Goal: Task Accomplishment & Management: Complete application form

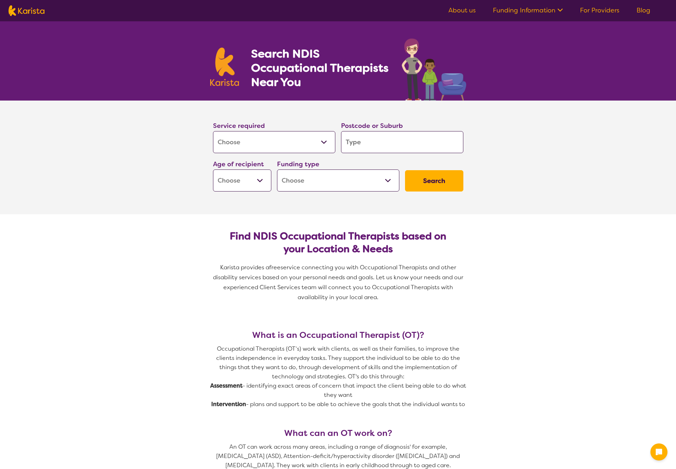
select select "[MEDICAL_DATA]"
click at [250, 143] on select "Allied Health Assistant Assessment ([MEDICAL_DATA] or [MEDICAL_DATA]) Behaviour…" at bounding box center [274, 142] width 122 height 22
click at [386, 142] on input "search" at bounding box center [402, 142] width 122 height 22
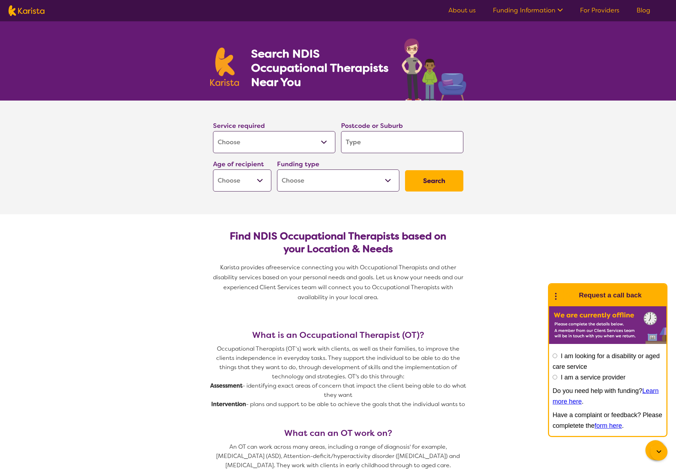
type input "3"
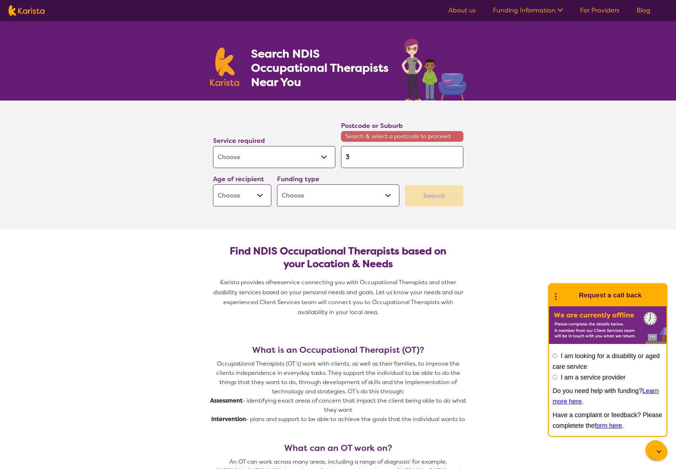
type input "38"
type input "384"
type input "3844"
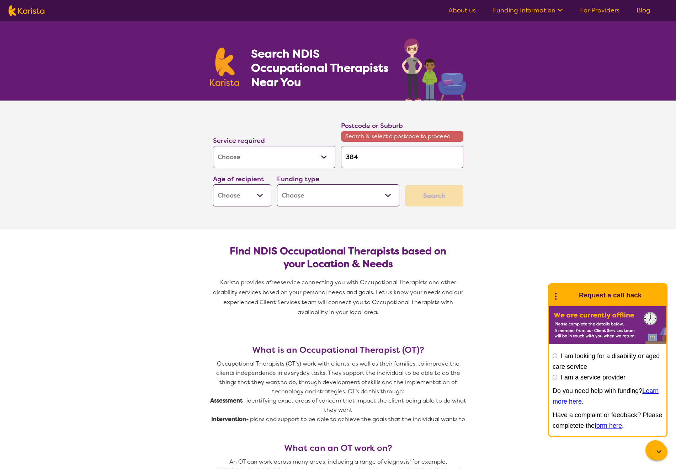
type input "3844"
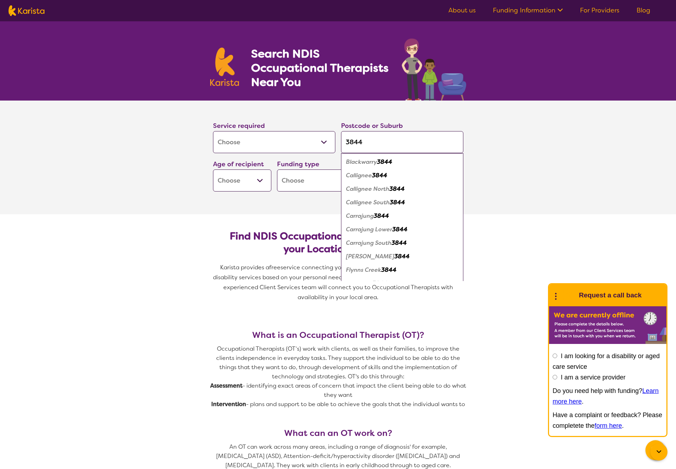
type input "3844"
click at [238, 184] on select "Early Childhood - 0 to 9 Child - 10 to 11 Adolescent - 12 to 17 Adult - 18 to 6…" at bounding box center [242, 181] width 58 height 22
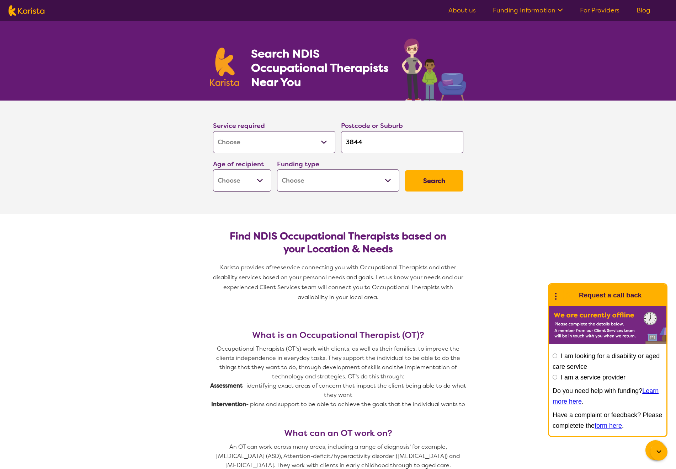
select select "AS"
click at [213, 170] on select "Early Childhood - 0 to 9 Child - 10 to 11 Adolescent - 12 to 17 Adult - 18 to 6…" at bounding box center [242, 181] width 58 height 22
select select "AS"
click at [327, 181] on select "Home Care Package (HCP) National Disability Insurance Scheme (NDIS) I don't know" at bounding box center [338, 181] width 122 height 22
select select "NDIS"
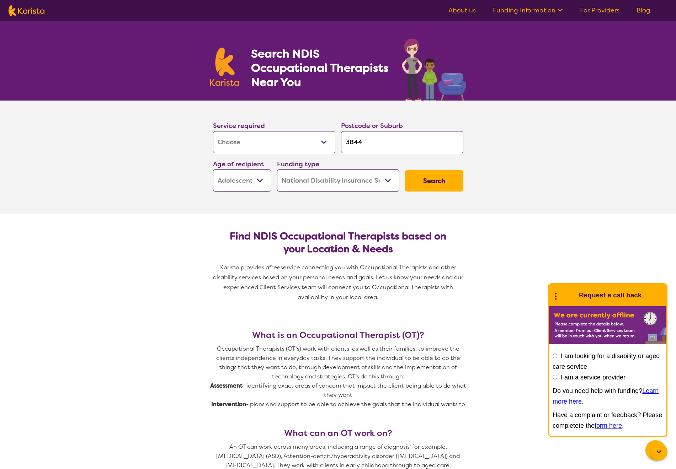
click at [277, 170] on select "Home Care Package (HCP) National Disability Insurance Scheme (NDIS) I don't know" at bounding box center [338, 181] width 122 height 22
select select "NDIS"
click at [430, 183] on button "Search" at bounding box center [434, 180] width 58 height 21
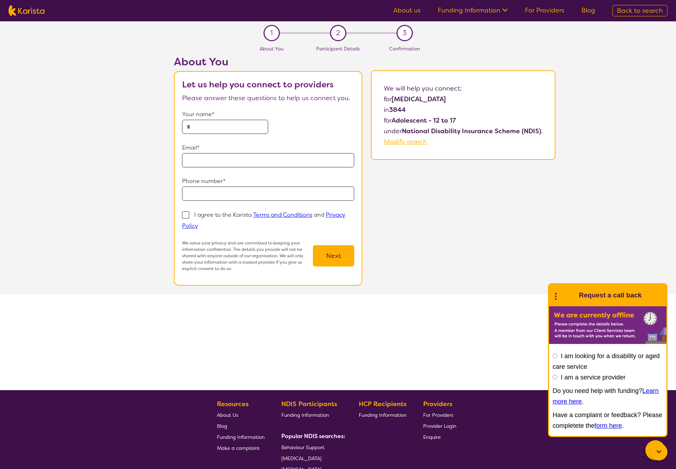
click at [211, 124] on input "text" at bounding box center [225, 127] width 86 height 14
type input "**********"
click at [191, 216] on label "I agree to the Karista Terms and Conditions and Privacy Policy" at bounding box center [263, 220] width 163 height 20
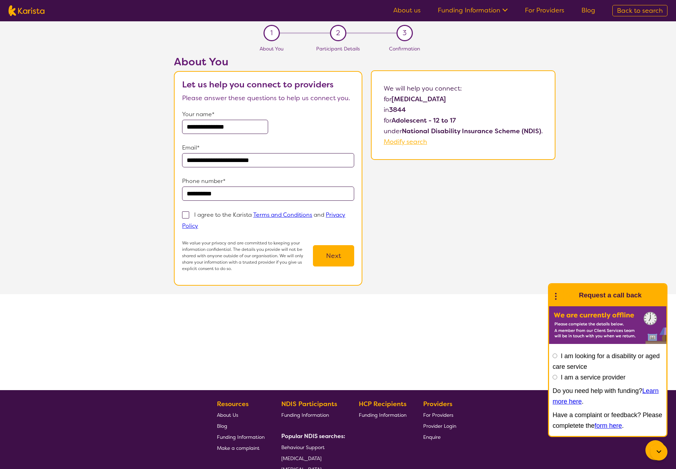
click at [198, 223] on input "I agree to the Karista Terms and Conditions and Privacy Policy" at bounding box center [200, 225] width 5 height 5
checkbox input "true"
click at [324, 262] on button "Next" at bounding box center [333, 255] width 41 height 21
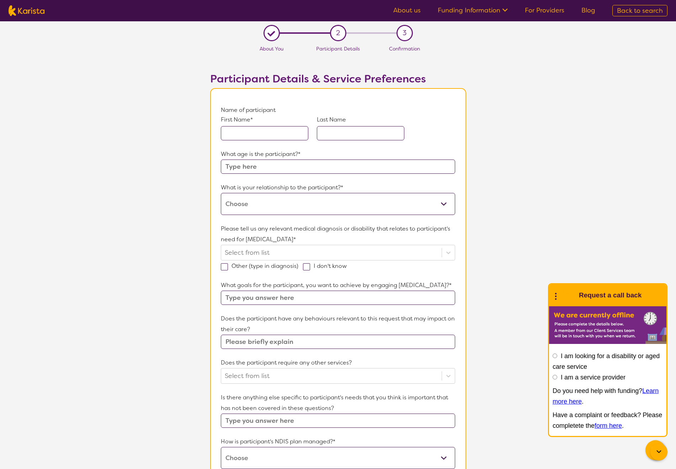
click at [270, 134] on input "text" at bounding box center [264, 133] width 87 height 14
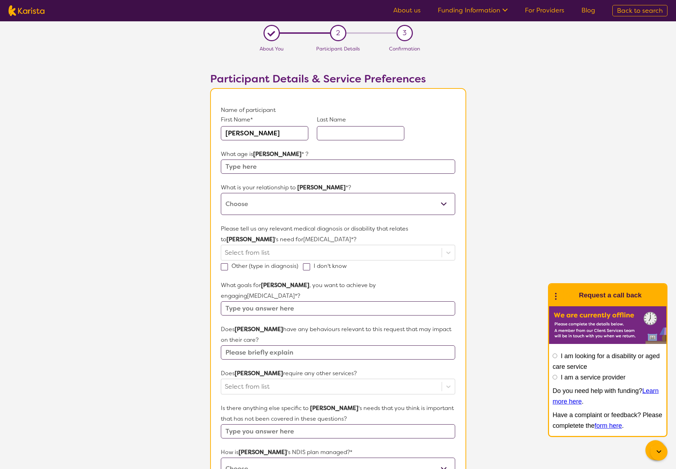
type input "[PERSON_NAME]"
type input "12"
click at [280, 205] on select "This request is for myself I am their parent I am their child I am their spouse…" at bounding box center [338, 204] width 234 height 22
click at [243, 194] on select "This request is for myself I am their parent I am their child I am their spouse…" at bounding box center [338, 204] width 234 height 22
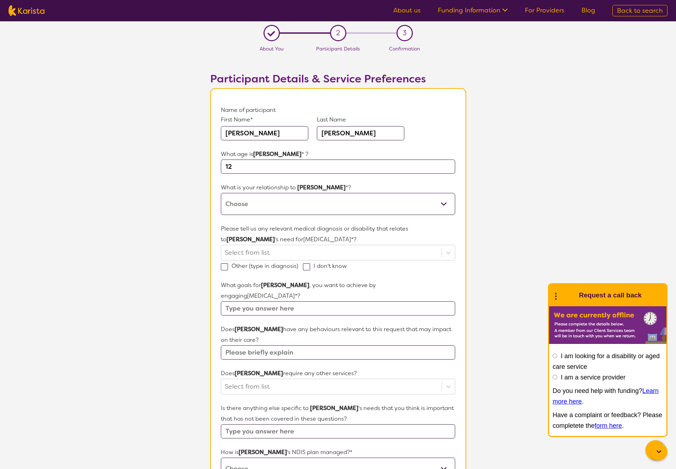
select select "I am their Support Coordinator"
click at [221, 193] on select "This request is for myself I am their parent I am their child I am their spouse…" at bounding box center [338, 204] width 234 height 22
click at [191, 260] on section "L About You 2 Participant Details 3 Confirmation Participant Details & Service …" at bounding box center [338, 339] width 676 height 637
click at [251, 256] on div at bounding box center [331, 253] width 213 height 12
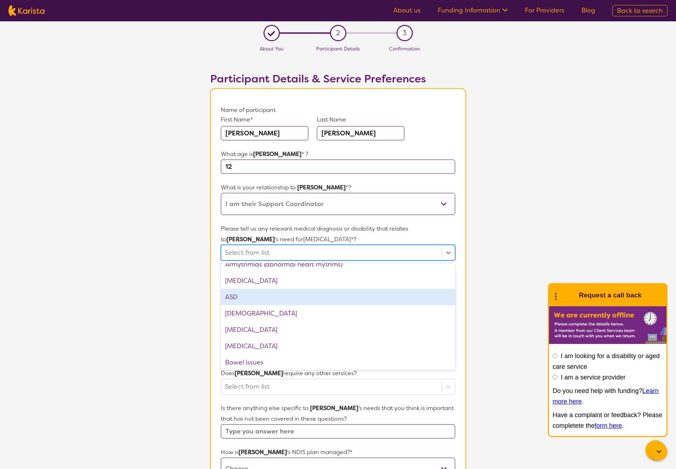
scroll to position [108, 0]
click at [283, 300] on div "ASD" at bounding box center [338, 296] width 234 height 16
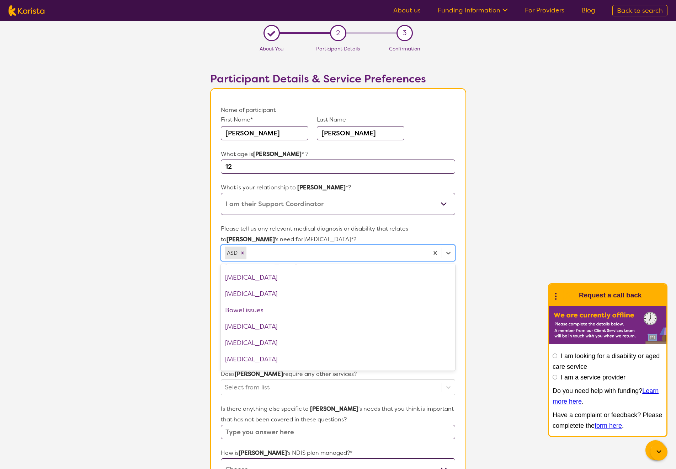
scroll to position [145, 0]
click at [243, 255] on icon "Remove ASD" at bounding box center [242, 253] width 5 height 5
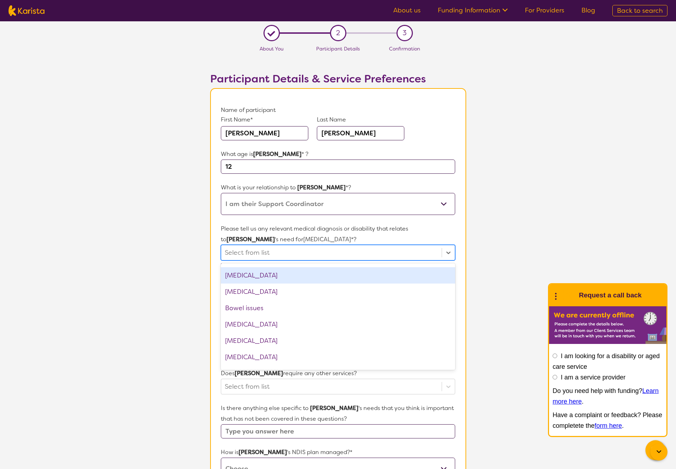
click at [268, 276] on div "[MEDICAL_DATA]" at bounding box center [338, 275] width 234 height 16
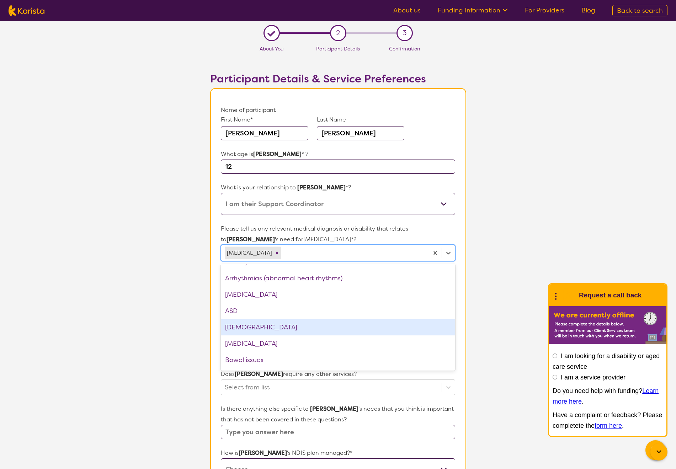
scroll to position [0, 0]
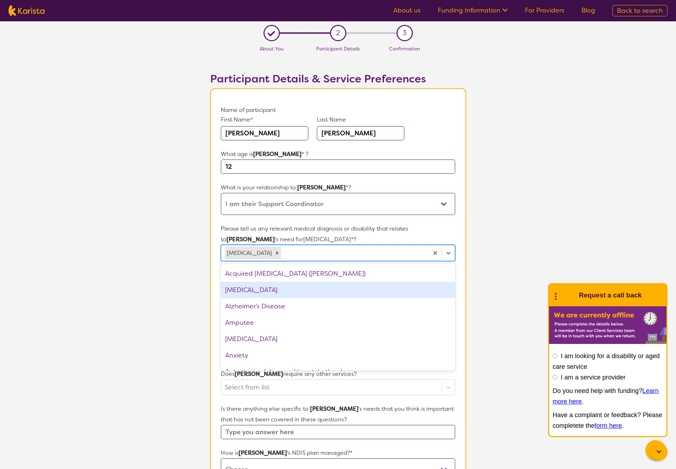
click at [257, 293] on div "[MEDICAL_DATA]" at bounding box center [338, 290] width 234 height 16
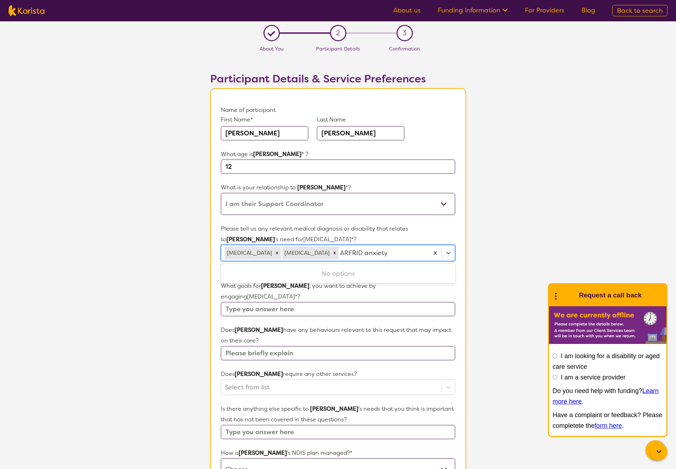
drag, startPoint x: 349, startPoint y: 253, endPoint x: 334, endPoint y: 253, distance: 14.9
click at [340, 253] on input "ARFRID anxiety" at bounding box center [364, 253] width 49 height 11
type input "anxiety"
click at [383, 254] on div at bounding box center [382, 253] width 85 height 12
click at [272, 303] on input "text" at bounding box center [338, 309] width 234 height 14
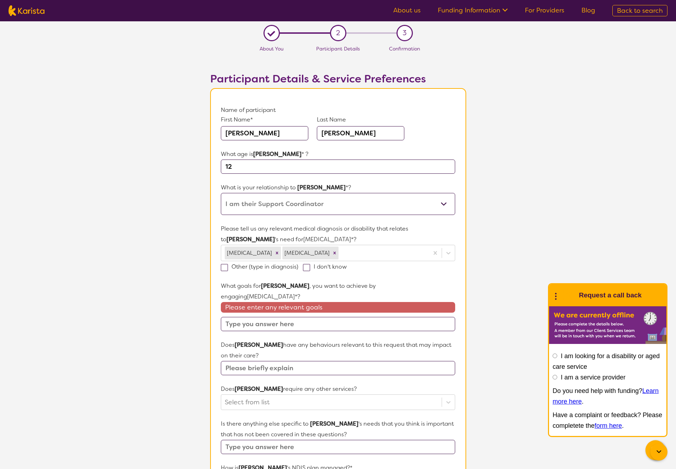
click at [270, 317] on input "text" at bounding box center [338, 324] width 234 height 14
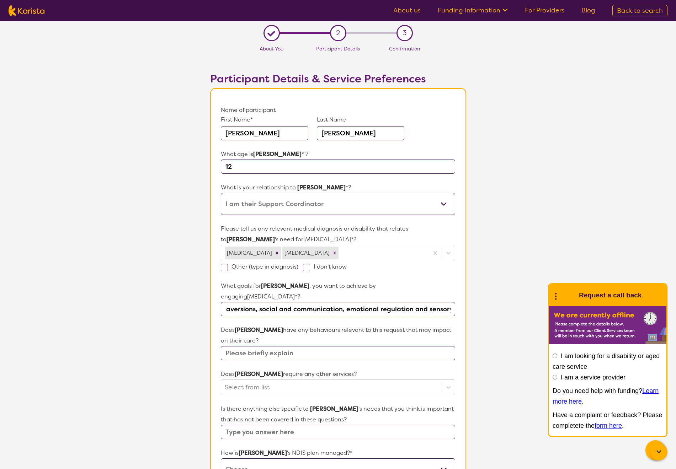
scroll to position [0, 77]
type input "More support with food aversions, social and communication, emotional regulatio…"
click at [337, 346] on input "text" at bounding box center [338, 353] width 234 height 14
click at [341, 346] on input "text" at bounding box center [338, 353] width 234 height 14
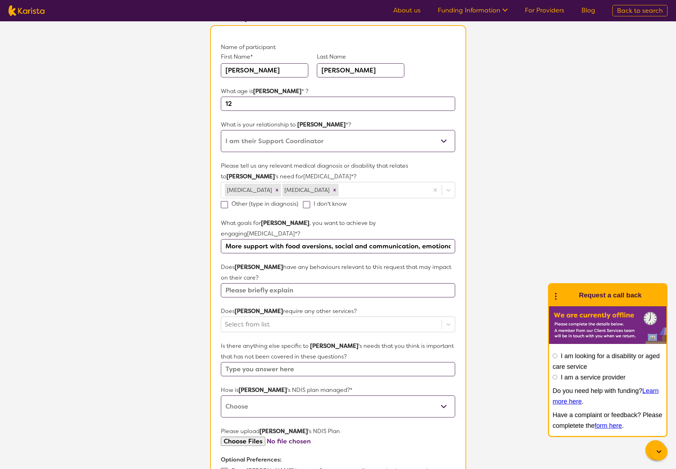
scroll to position [108, 0]
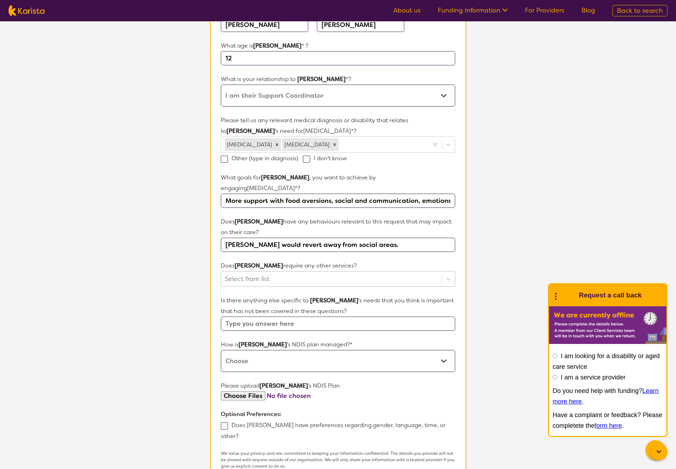
type input "[PERSON_NAME] would revert away from social areas."
click at [324, 273] on div at bounding box center [331, 279] width 213 height 12
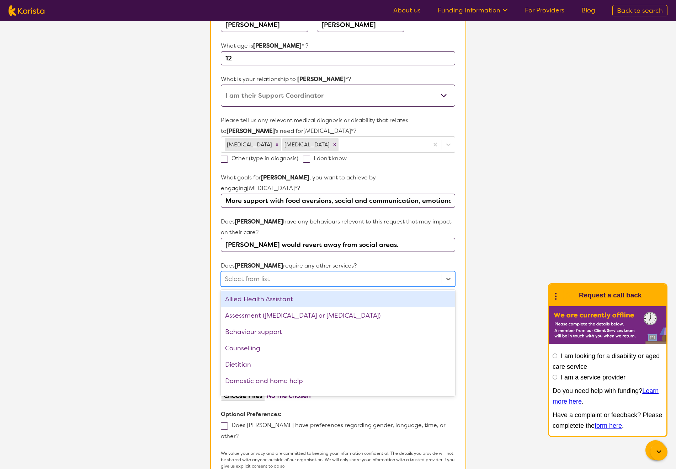
click at [165, 275] on section "L About You 2 Participant Details 3 Confirmation Participant Details & Service …" at bounding box center [338, 232] width 676 height 638
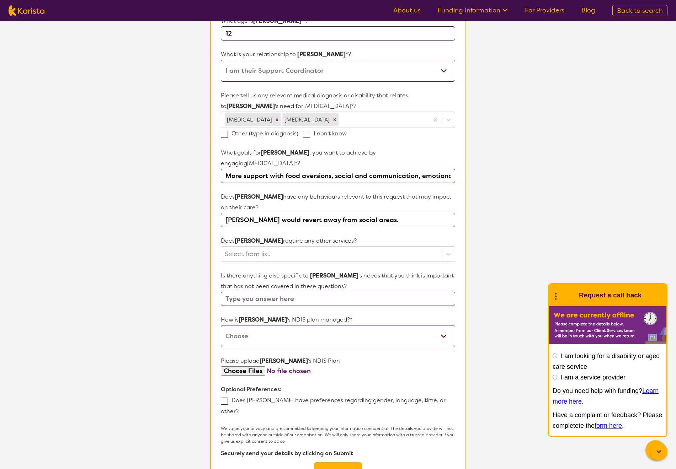
scroll to position [153, 0]
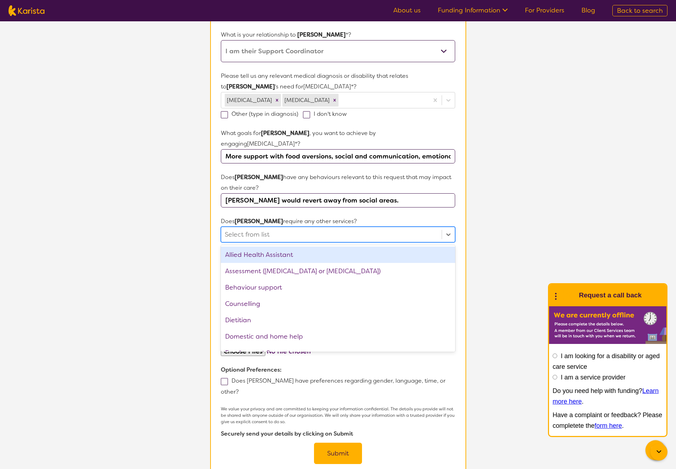
click at [303, 229] on div at bounding box center [331, 235] width 213 height 12
click at [165, 251] on section "L About You 2 Participant Details 3 Confirmation Participant Details & Service …" at bounding box center [338, 187] width 676 height 638
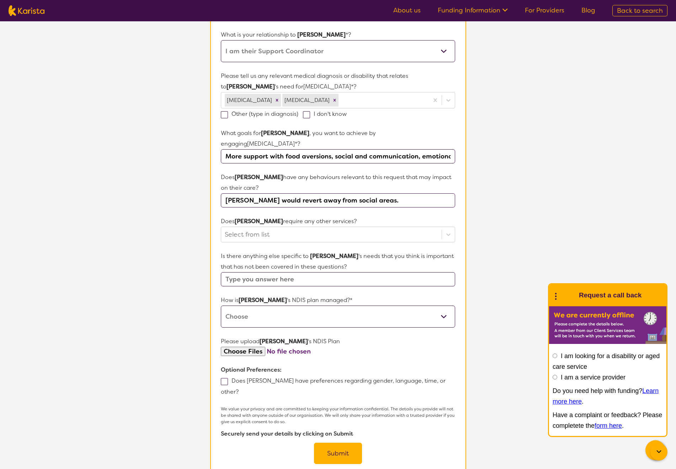
click at [278, 272] on input "text" at bounding box center [338, 279] width 234 height 14
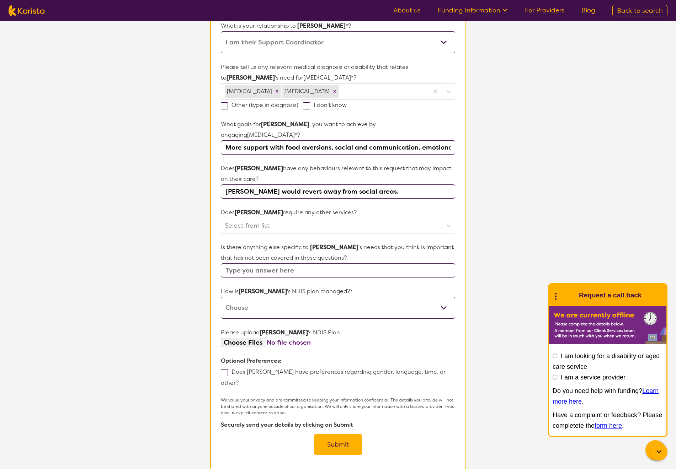
scroll to position [162, 0]
type input "Needing a face to face OT"
click at [283, 296] on select "Self-managed NDIS plan Managed by a registered plan management provider (not th…" at bounding box center [338, 307] width 234 height 22
select select "Plan Managed"
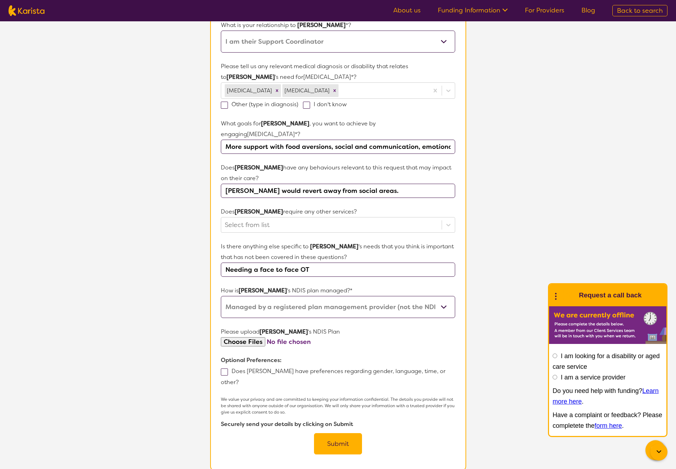
click at [221, 296] on select "Self-managed NDIS plan Managed by a registered plan management provider (not th…" at bounding box center [338, 307] width 234 height 22
click at [166, 311] on section "L About You 2 Participant Details 3 Confirmation Participant Details & Service …" at bounding box center [338, 178] width 676 height 638
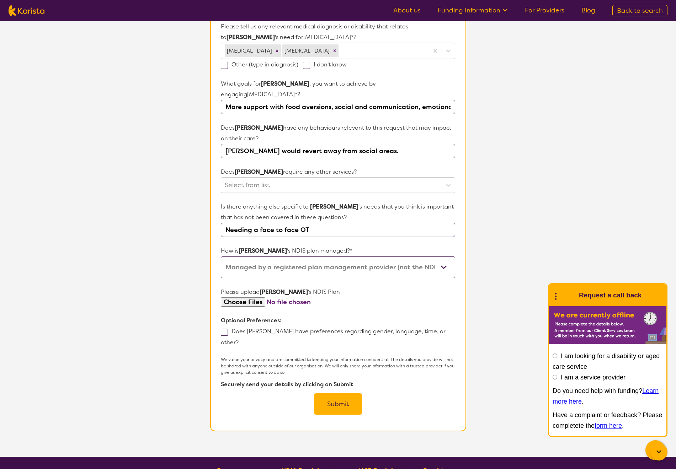
scroll to position [216, 0]
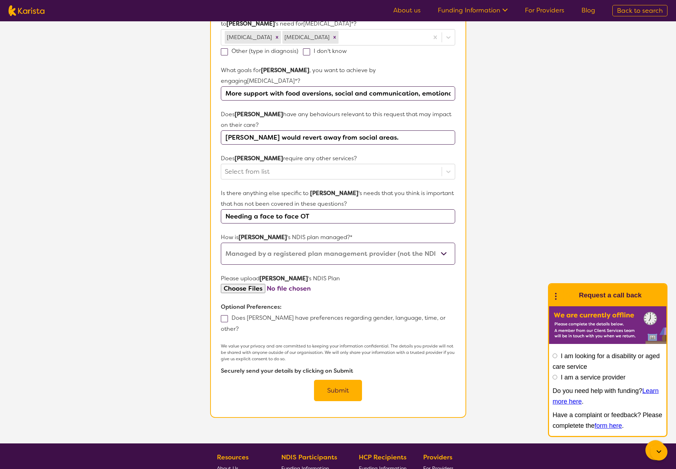
click at [335, 380] on button "Submit" at bounding box center [338, 390] width 48 height 21
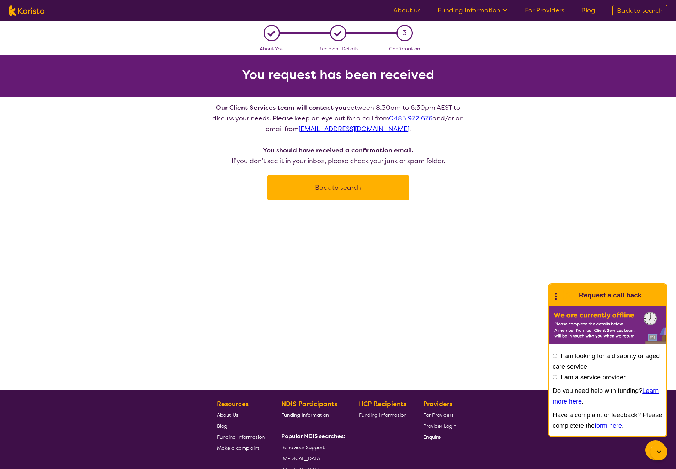
click at [113, 207] on div "L About You L Recipient Details 3 Confirmation You request has been received Ou…" at bounding box center [338, 205] width 676 height 369
